Goal: Transaction & Acquisition: Book appointment/travel/reservation

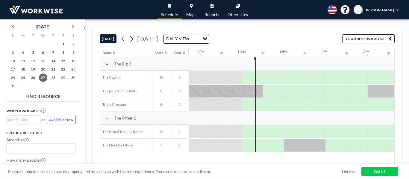
scroll to position [0, 409]
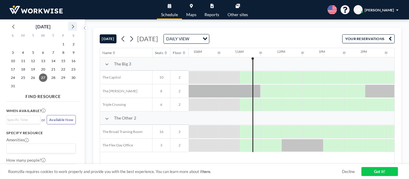
click at [73, 26] on icon at bounding box center [73, 27] width 2 height 4
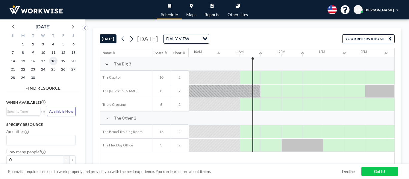
click at [54, 59] on span "18" at bounding box center [53, 61] width 8 height 8
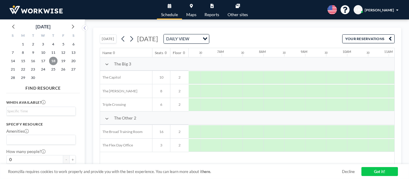
scroll to position [0, 292]
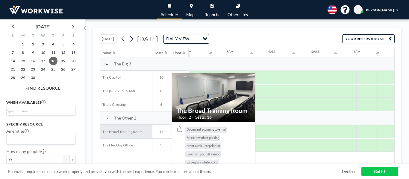
click at [125, 134] on span "The Broad Training Room" at bounding box center [121, 132] width 43 height 4
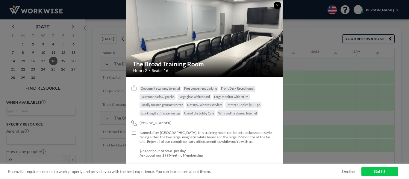
click at [278, 4] on icon at bounding box center [277, 5] width 2 height 3
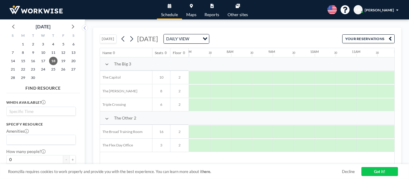
click at [22, 111] on input "Search for option" at bounding box center [39, 111] width 65 height 7
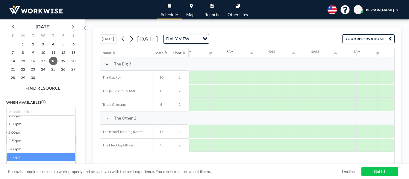
scroll to position [210, 0]
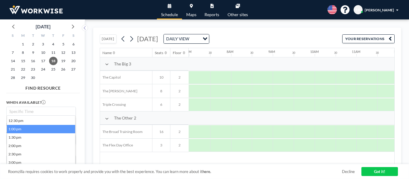
click at [18, 130] on li "1:00 pm" at bounding box center [41, 129] width 68 height 8
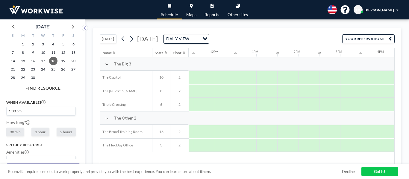
scroll to position [0, 487]
click at [61, 132] on label "2 hours" at bounding box center [66, 132] width 19 height 9
radio input "true"
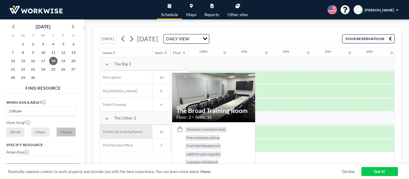
click at [120, 132] on span "The Broad Training Room" at bounding box center [121, 132] width 43 height 4
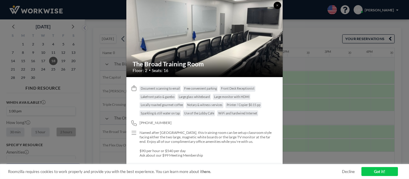
click at [274, 6] on button at bounding box center [277, 5] width 7 height 7
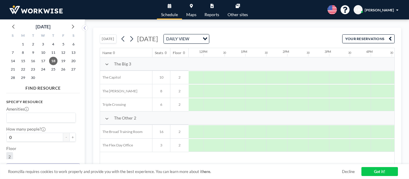
scroll to position [58, 0]
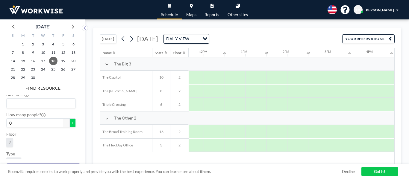
click at [70, 126] on button "+" at bounding box center [73, 123] width 6 height 9
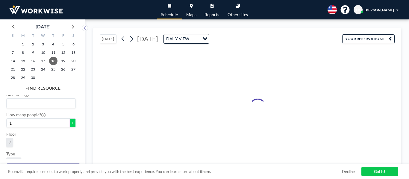
click at [70, 126] on button "+" at bounding box center [73, 123] width 6 height 9
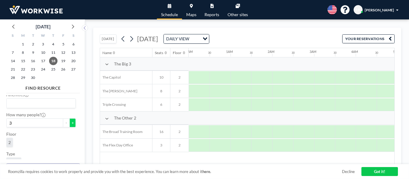
click at [70, 126] on button "+" at bounding box center [73, 123] width 6 height 9
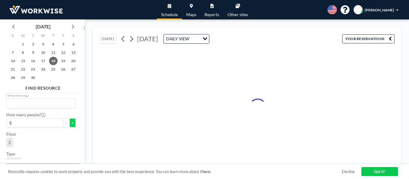
click at [70, 126] on button "+" at bounding box center [73, 123] width 6 height 9
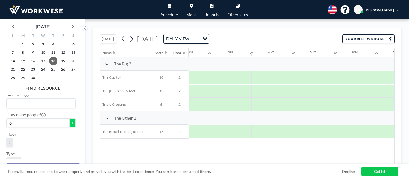
click at [70, 126] on button "+" at bounding box center [73, 123] width 6 height 9
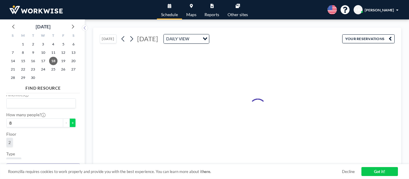
click at [70, 126] on button "+" at bounding box center [73, 123] width 6 height 9
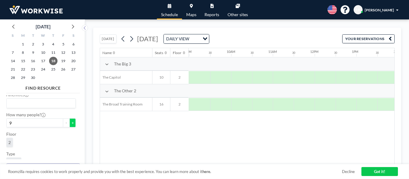
scroll to position [0, 487]
click at [70, 126] on button "+" at bounding box center [73, 123] width 6 height 9
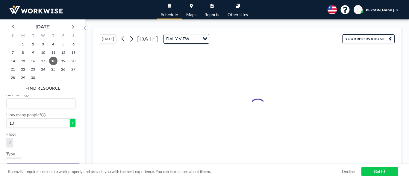
click at [70, 126] on button "+" at bounding box center [73, 123] width 6 height 9
type input "11"
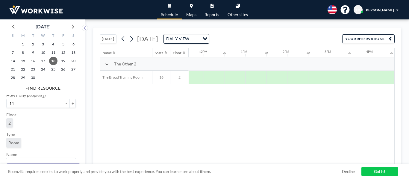
scroll to position [87, 0]
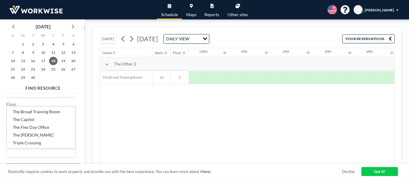
click at [46, 153] on input "Search for option" at bounding box center [39, 152] width 65 height 7
click at [32, 112] on li "The Broad Training Room" at bounding box center [41, 112] width 68 height 8
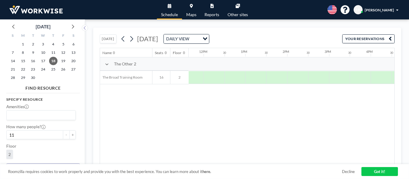
scroll to position [60, 0]
click at [367, 171] on link "Got it!" at bounding box center [380, 171] width 37 height 9
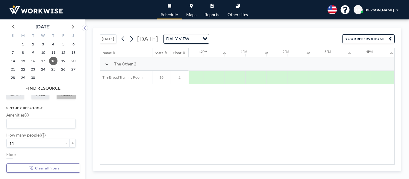
scroll to position [0, 0]
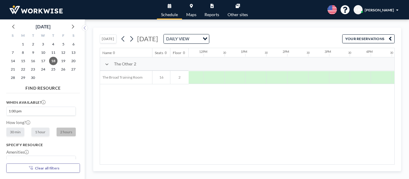
drag, startPoint x: 368, startPoint y: 127, endPoint x: 365, endPoint y: 146, distance: 19.0
click at [365, 146] on div "Name Seats Floor 12AM 30 1AM 30 2AM 30 3AM 30 4AM 30 5AM 30 6AM 30 7AM 30 8AM 3…" at bounding box center [247, 106] width 294 height 116
click at [168, 10] on link "Schedule" at bounding box center [169, 9] width 25 height 19
click at [373, 38] on button "YOUR RESERVATIONS" at bounding box center [368, 38] width 52 height 9
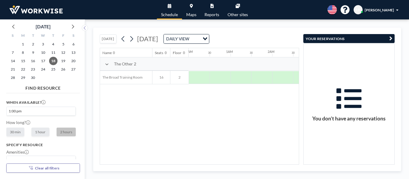
click at [372, 38] on button "YOUR RESERVATIONS" at bounding box center [348, 38] width 91 height 9
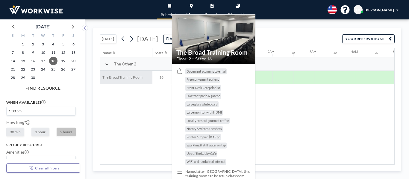
click at [122, 80] on div "The Broad Training Room" at bounding box center [126, 77] width 52 height 13
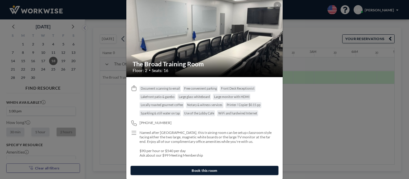
click at [176, 173] on button "Book this room" at bounding box center [205, 170] width 148 height 9
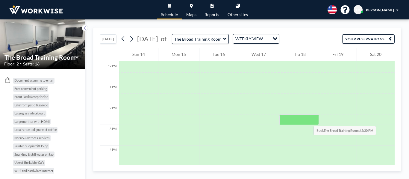
scroll to position [236, 0]
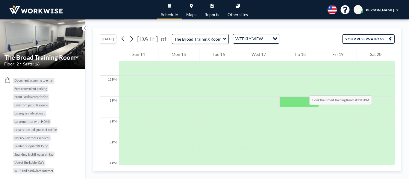
click at [282, 83] on div at bounding box center [299, 81] width 39 height 10
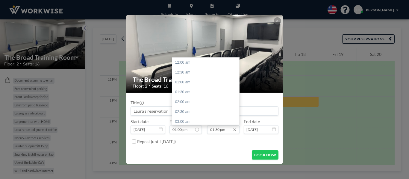
scroll to position [268, 0]
click at [189, 94] on div "03:00 pm" at bounding box center [207, 92] width 70 height 10
type input "03:00 pm"
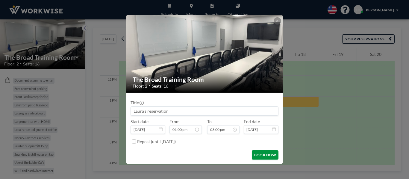
click at [260, 155] on button "BOOK NOW" at bounding box center [265, 155] width 27 height 9
